Goal: Information Seeking & Learning: Learn about a topic

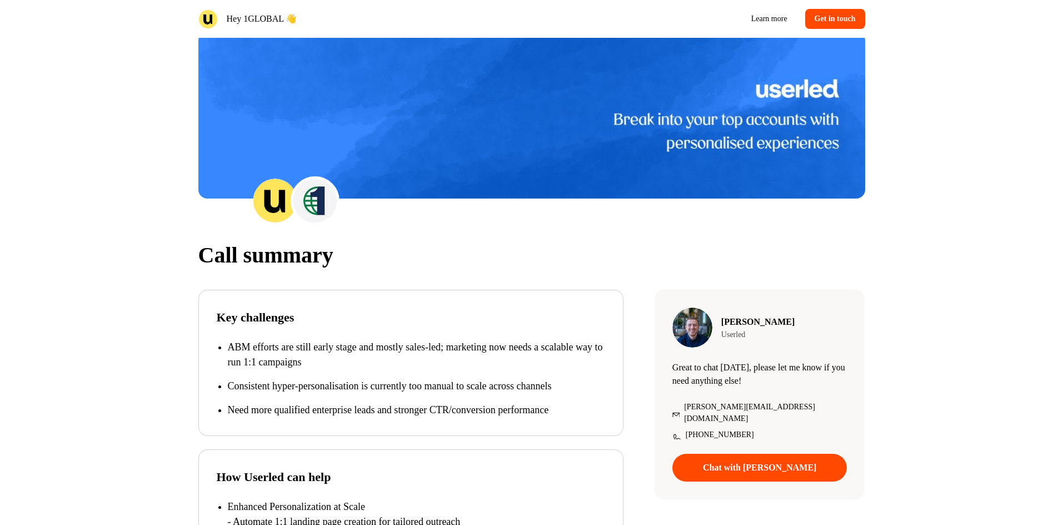
scroll to position [63, 0]
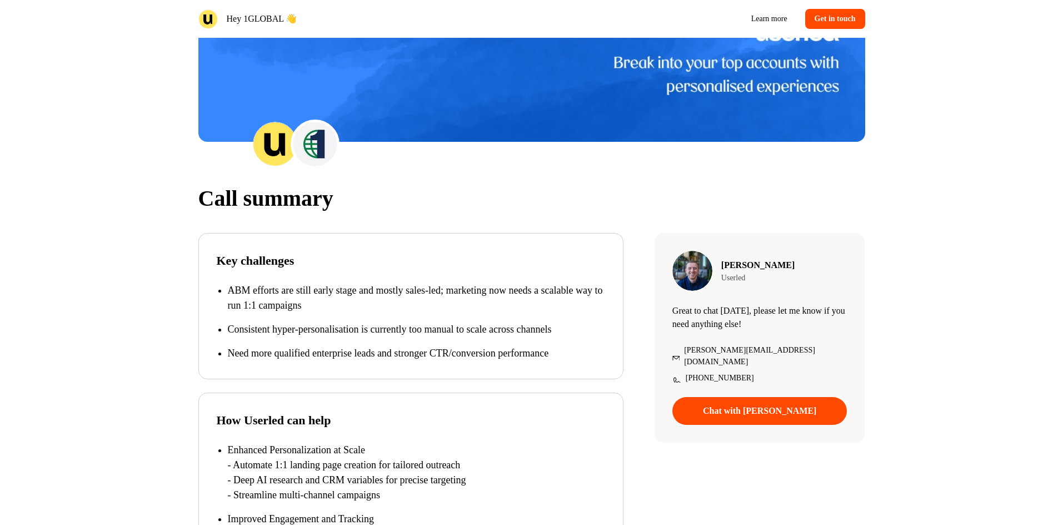
click at [344, 299] on p "ABM efforts are still early stage and mostly sales-led; marketing now needs a s…" at bounding box center [416, 298] width 377 height 30
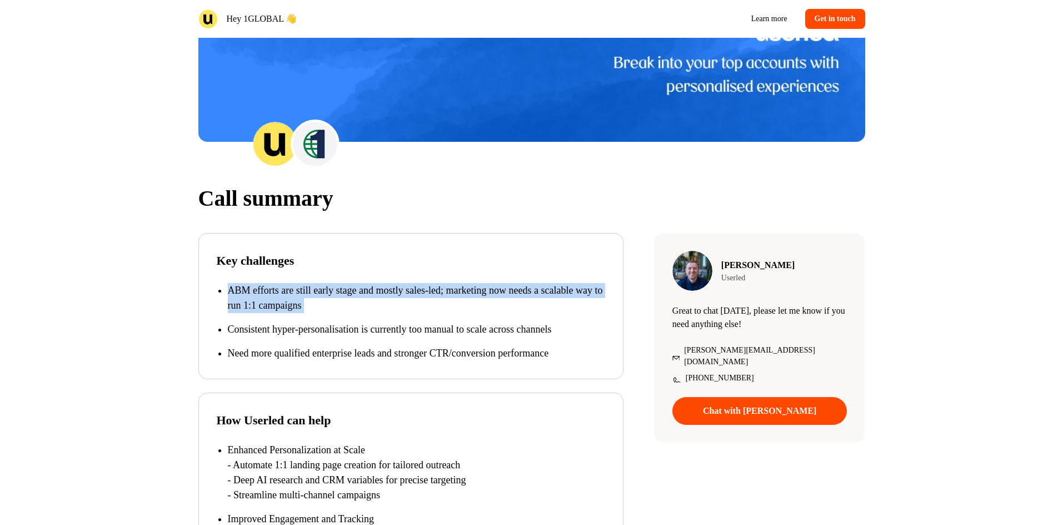
click at [344, 299] on p "ABM efforts are still early stage and mostly sales-led; marketing now needs a s…" at bounding box center [416, 298] width 377 height 30
click at [308, 290] on p "ABM efforts are still early stage and mostly sales-led; marketing now needs a s…" at bounding box center [416, 298] width 377 height 30
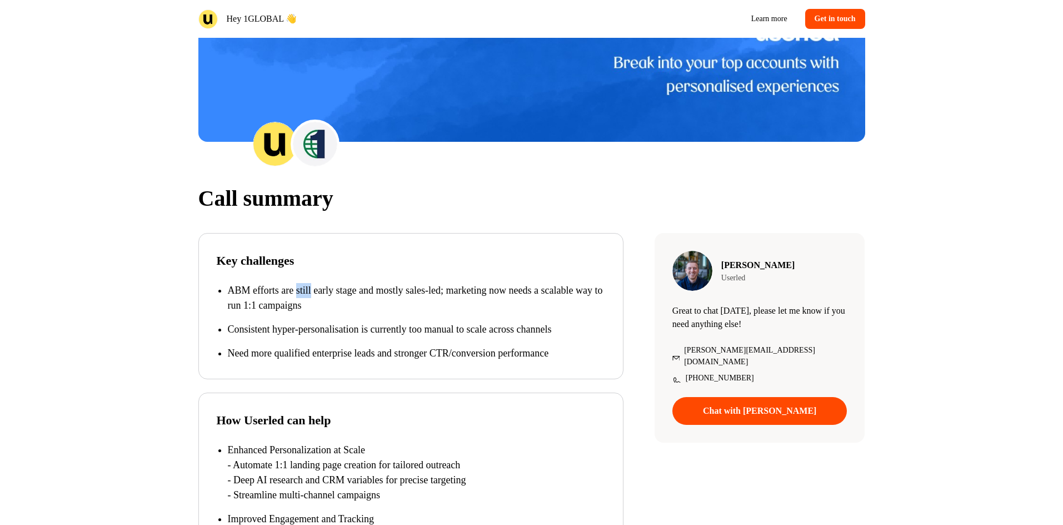
click at [308, 290] on p "ABM efforts are still early stage and mostly sales-led; marketing now needs a s…" at bounding box center [416, 298] width 377 height 30
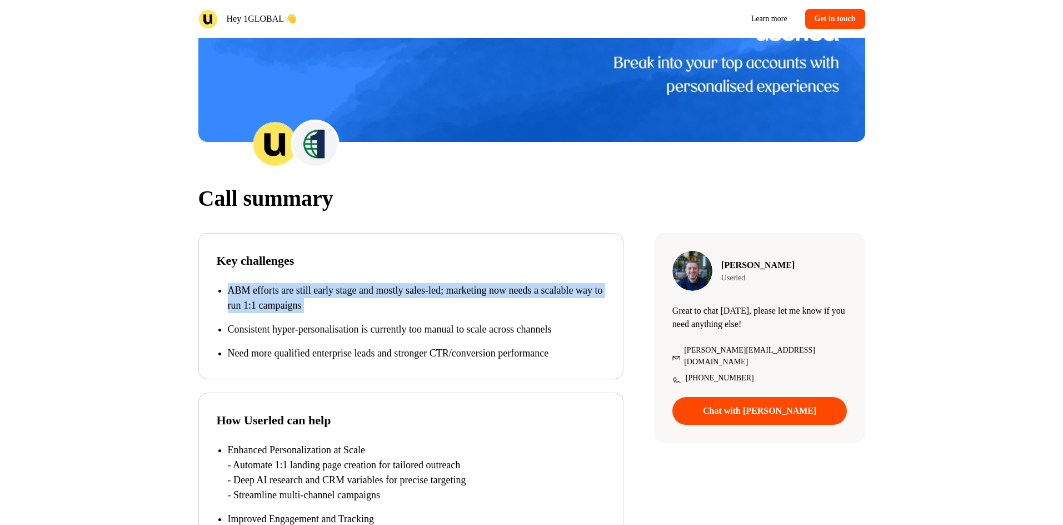
click at [308, 290] on p "ABM efforts are still early stage and mostly sales-led; marketing now needs a s…" at bounding box center [416, 298] width 377 height 30
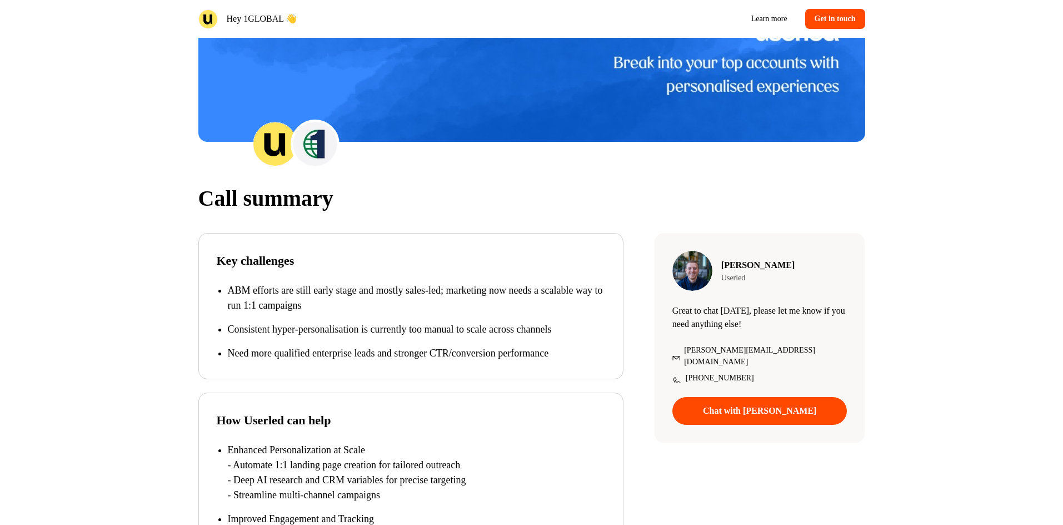
click at [308, 297] on p "ABM efforts are still early stage and mostly sales-led; marketing now needs a s…" at bounding box center [416, 298] width 377 height 30
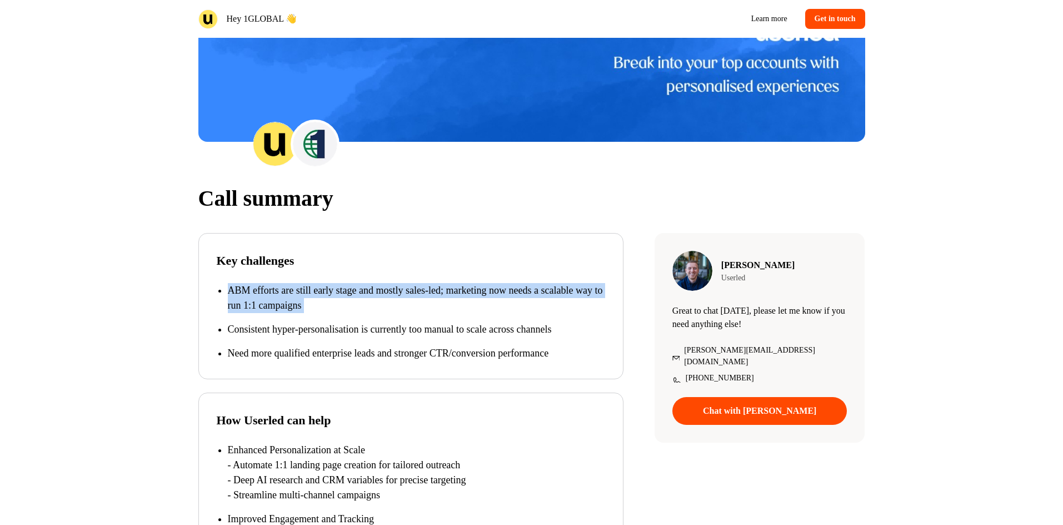
click at [308, 297] on p "ABM efforts are still early stage and mostly sales-led; marketing now needs a s…" at bounding box center [416, 298] width 377 height 30
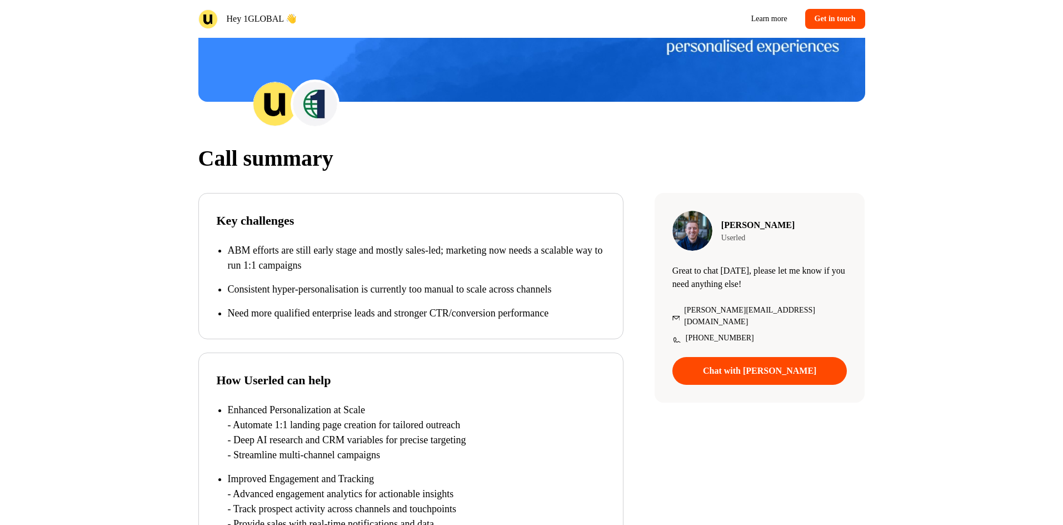
click at [305, 291] on p "Consistent hyper-personalisation is currently too manual to scale across channe…" at bounding box center [416, 289] width 377 height 15
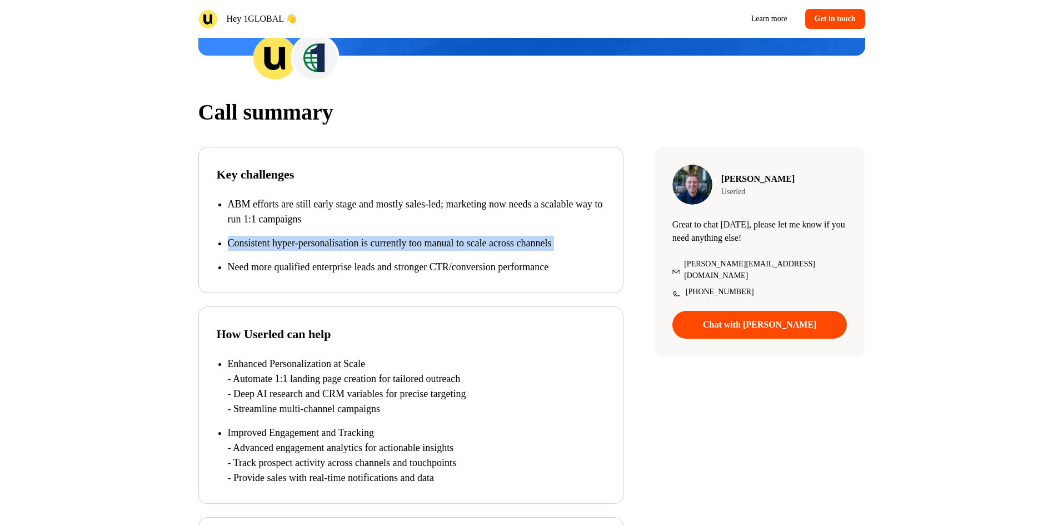
scroll to position [158, 0]
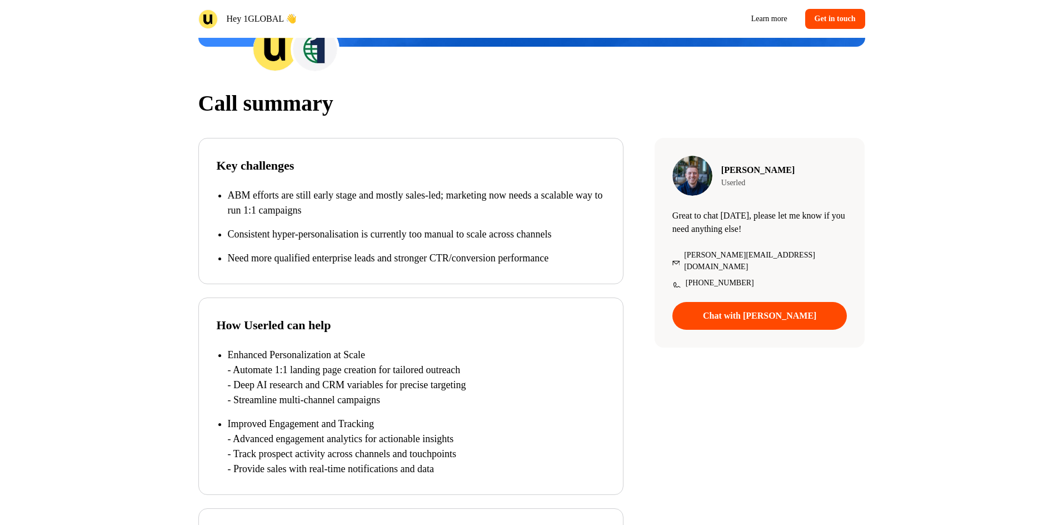
click at [278, 351] on p "Enhanced Personalization at Scale" at bounding box center [416, 354] width 377 height 15
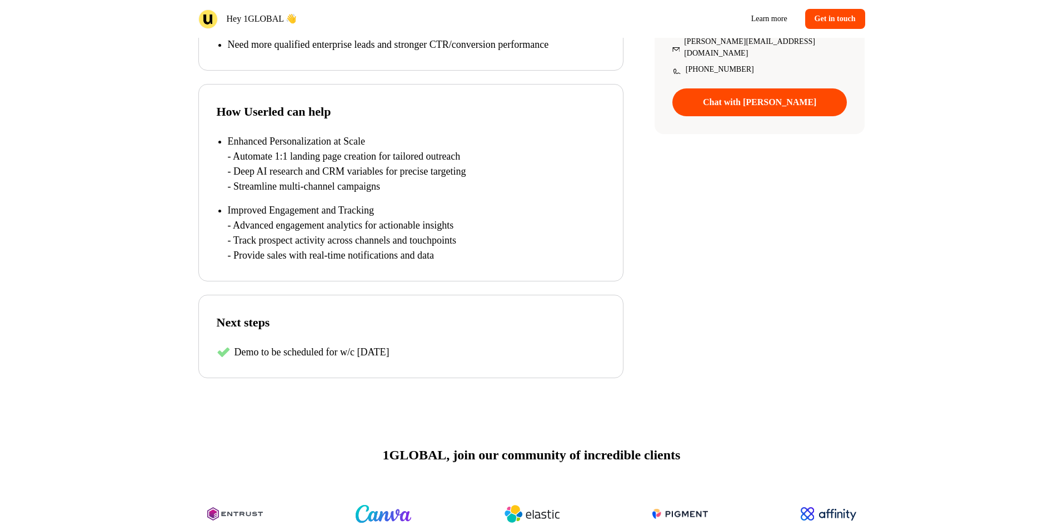
scroll to position [395, 0]
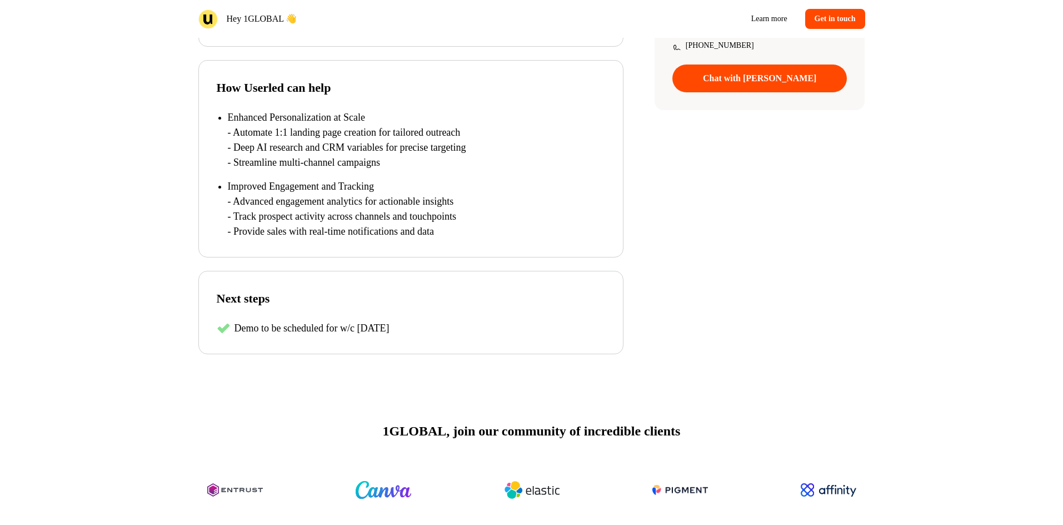
click at [291, 331] on p "Demo to be scheduled for w/c [DATE]" at bounding box center [312, 328] width 155 height 15
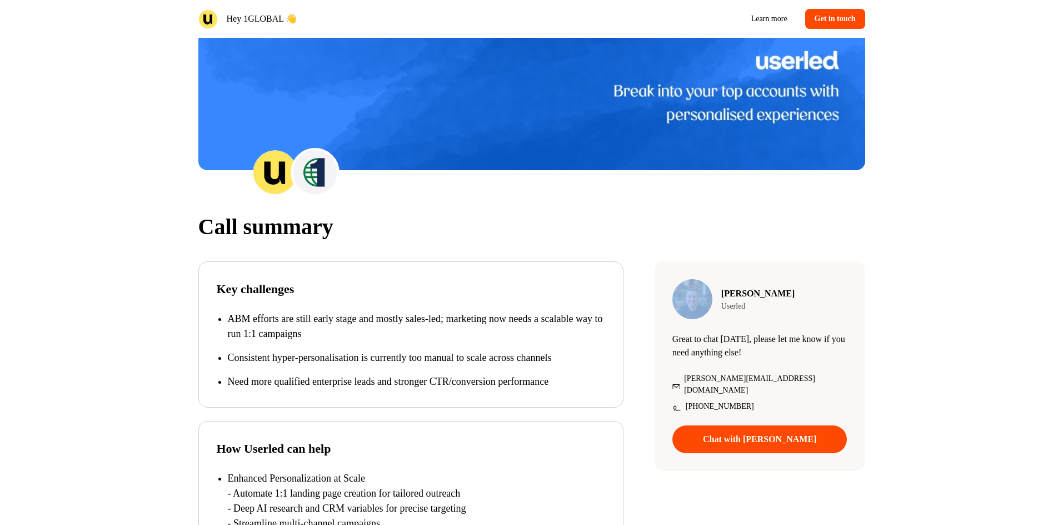
scroll to position [0, 0]
